Goal: Navigation & Orientation: Go to known website

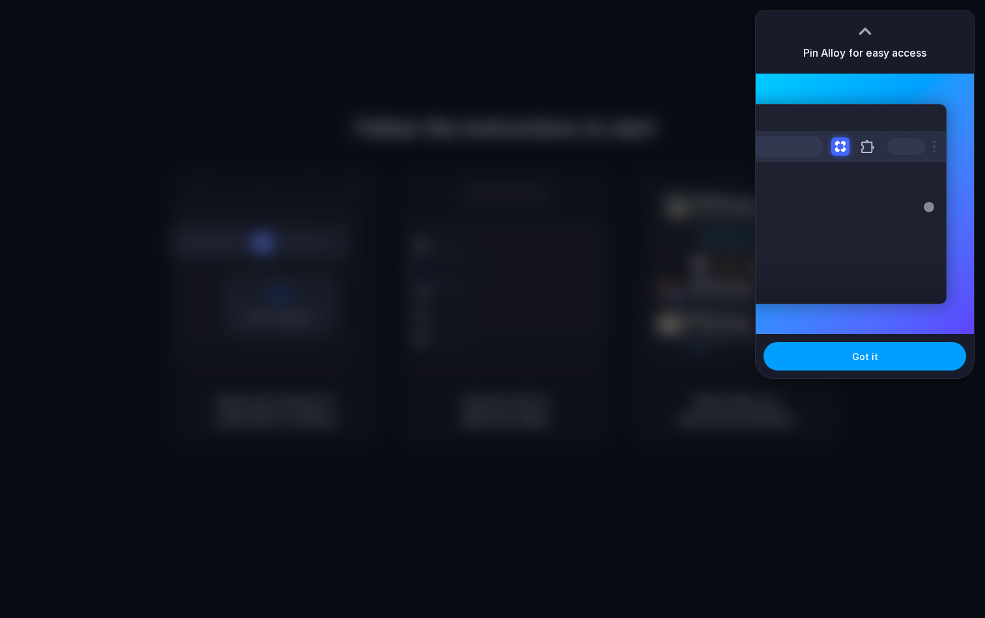
click at [848, 348] on button "Got it" at bounding box center [865, 356] width 203 height 29
